Goal: Task Accomplishment & Management: Complete application form

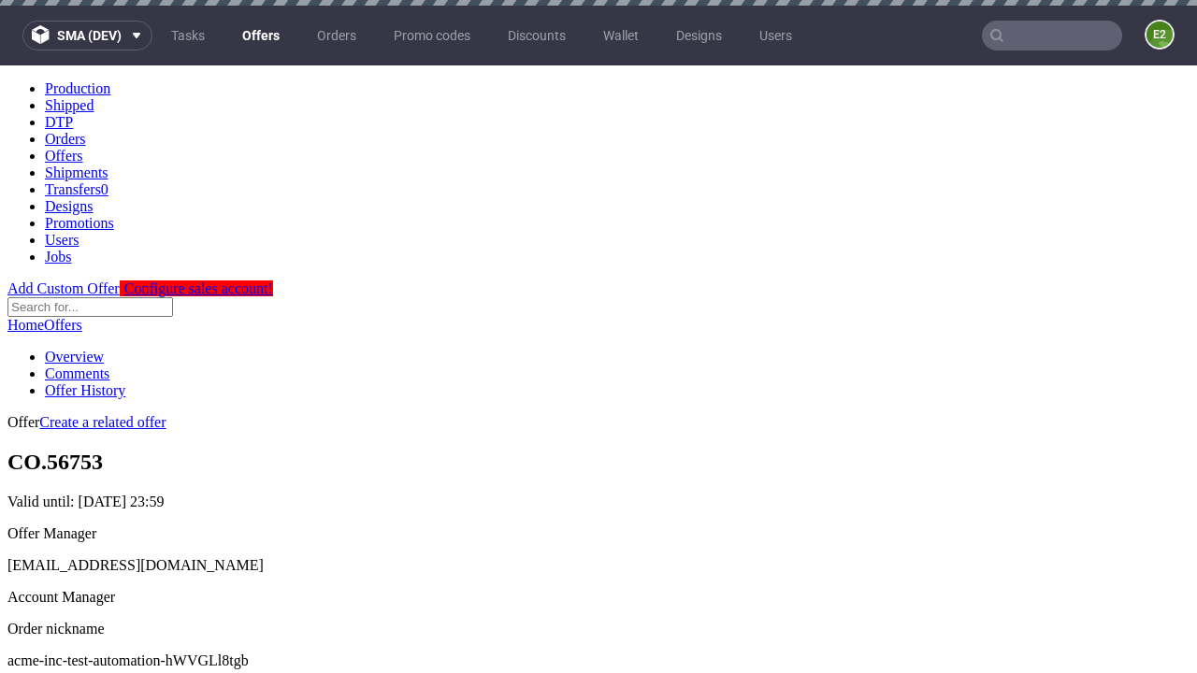
scroll to position [6, 0]
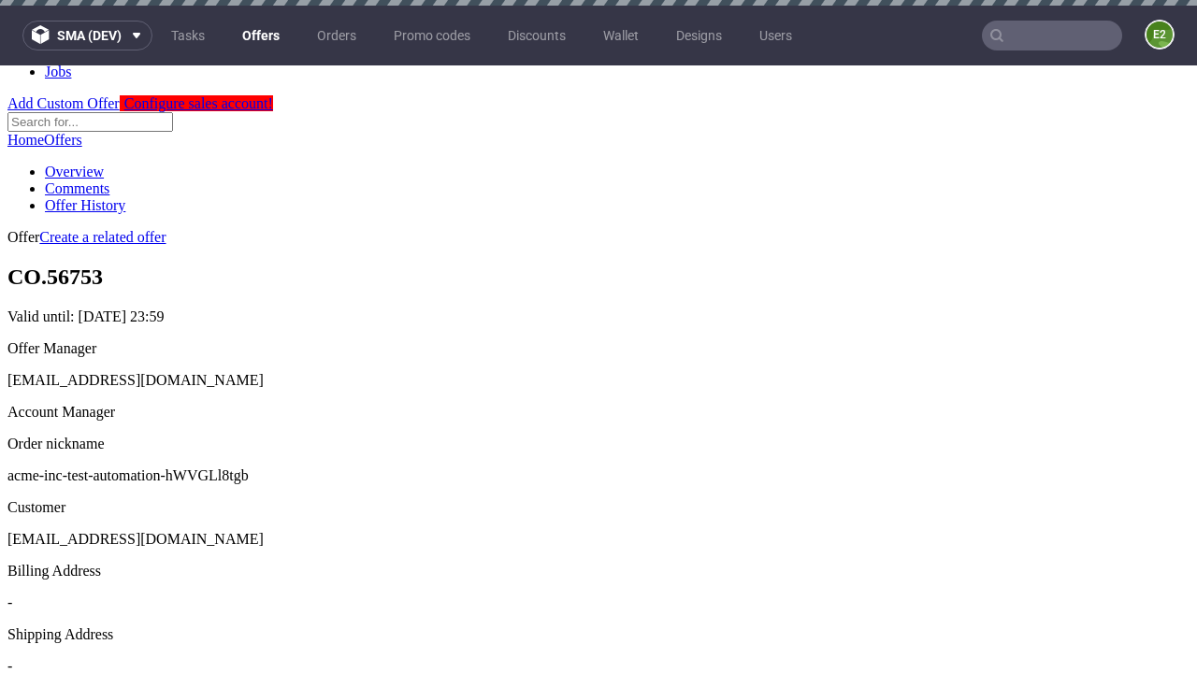
scroll to position [6, 0]
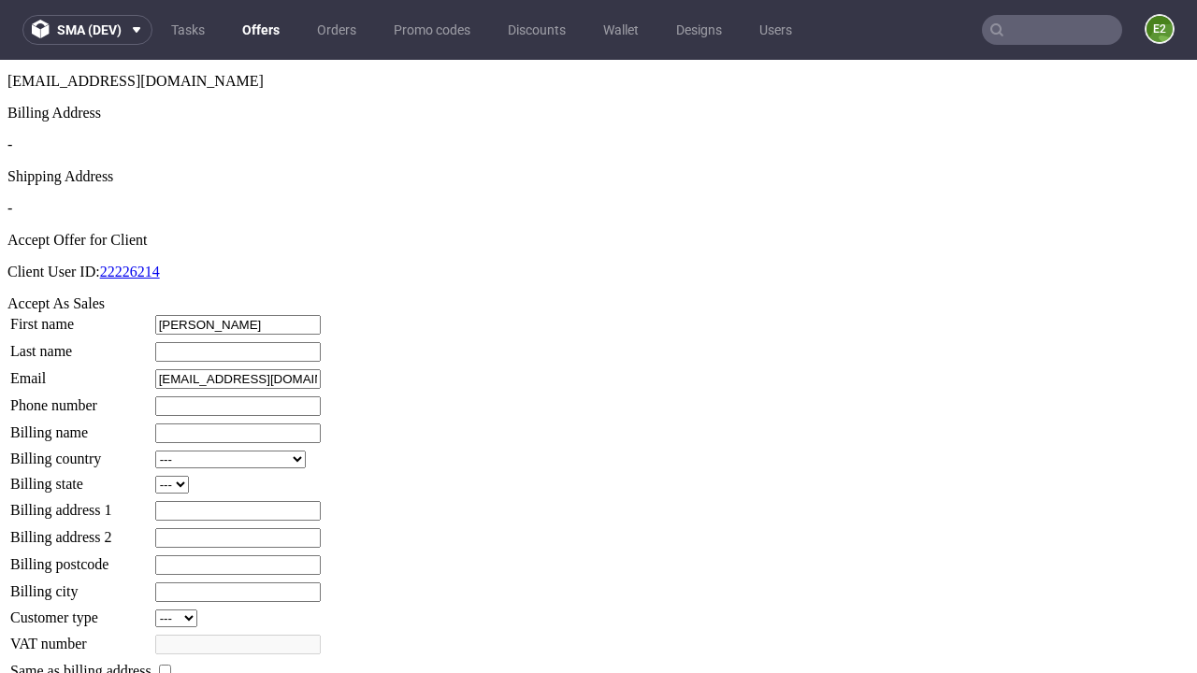
type input "[PERSON_NAME]"
type input "White"
type input "1509813888"
type input "[PERSON_NAME].Ullrich23"
select select "13"
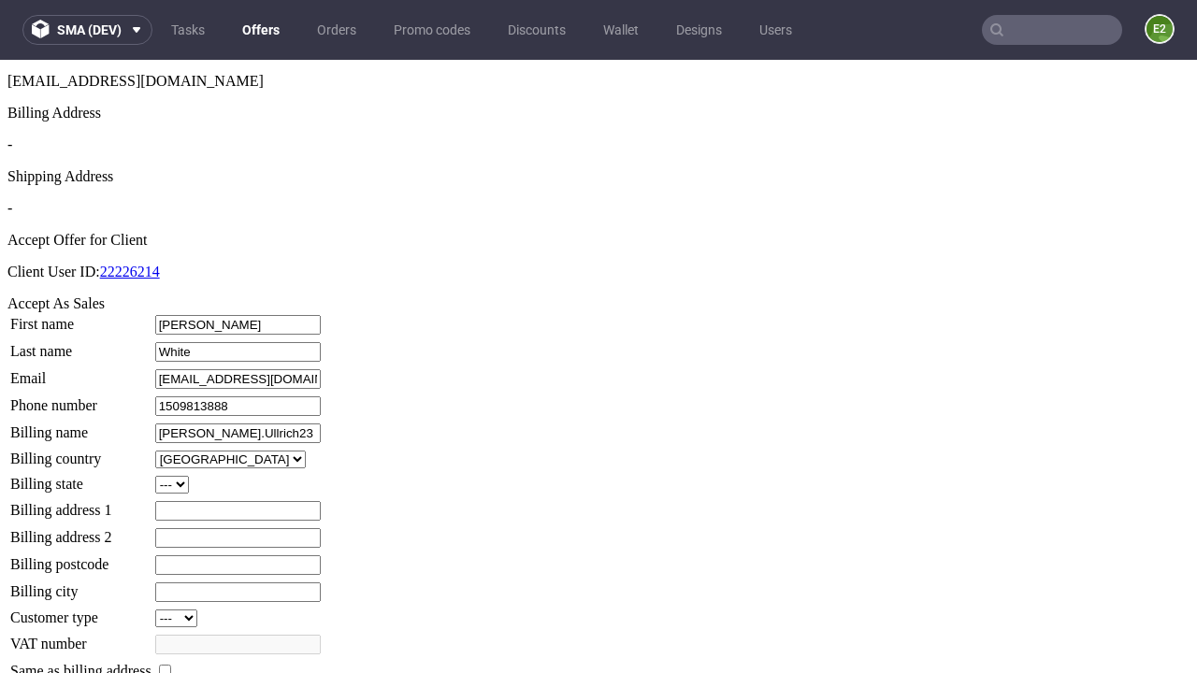
type input "[PERSON_NAME].Ullrich23"
type input "379 [PERSON_NAME]"
select select "132"
type input "379 [PERSON_NAME]"
type input "AB8 4SC"
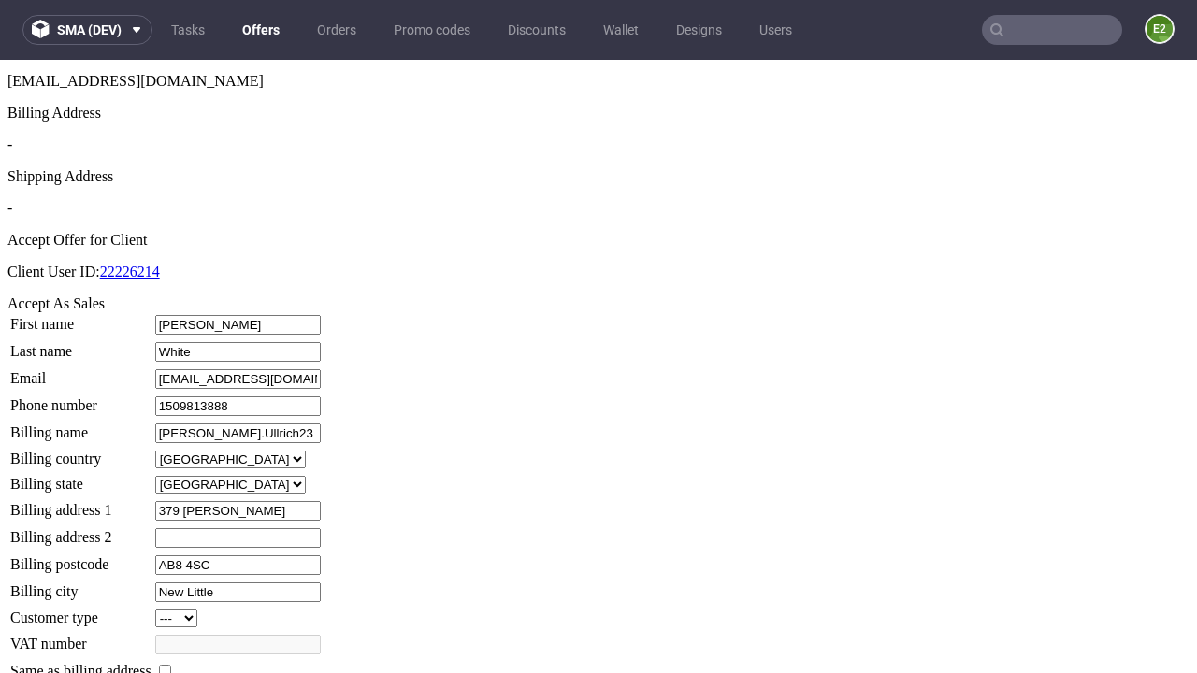
type input "New Little"
click at [171, 665] on input "checkbox" at bounding box center [165, 671] width 12 height 12
checkbox input "true"
type input "[PERSON_NAME].Ullrich23"
select select "13"
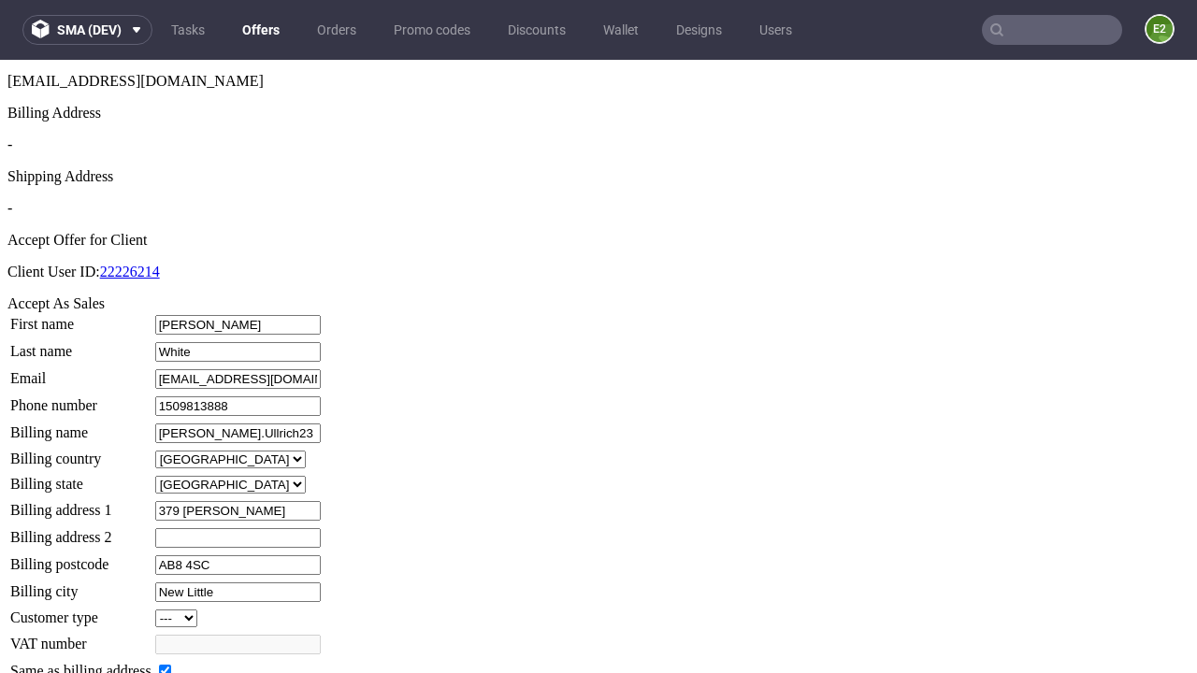
type input "379 [PERSON_NAME]"
type input "AB8 4SC"
type input "New Little"
select select "132"
